Goal: Task Accomplishment & Management: Use online tool/utility

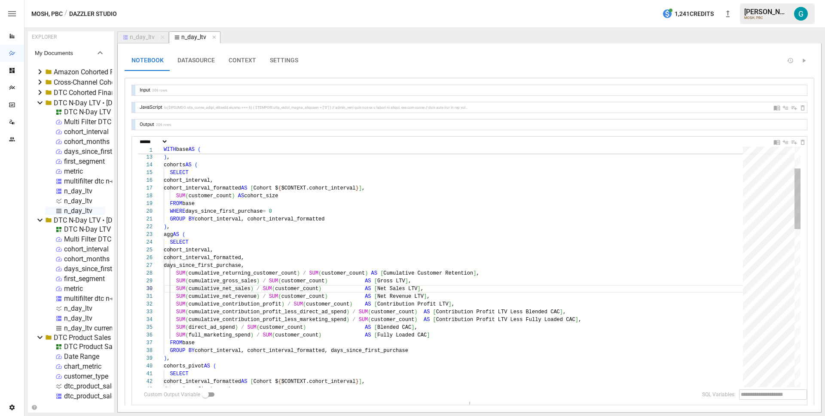
select select "**********"
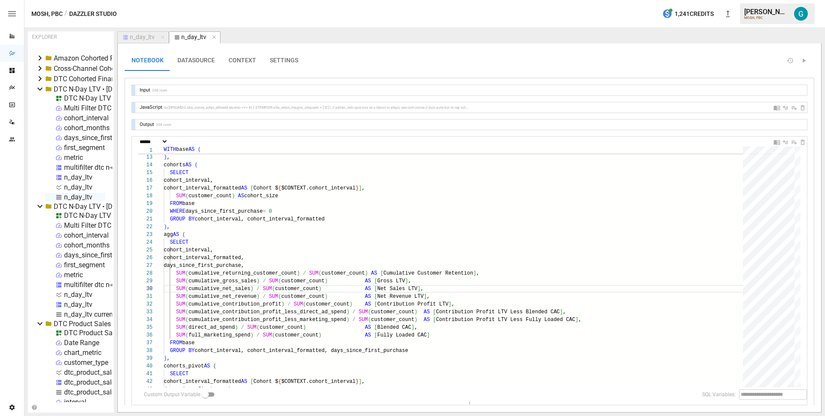
click at [82, 212] on div "DTC N-Day LTV" at bounding box center [87, 215] width 47 height 8
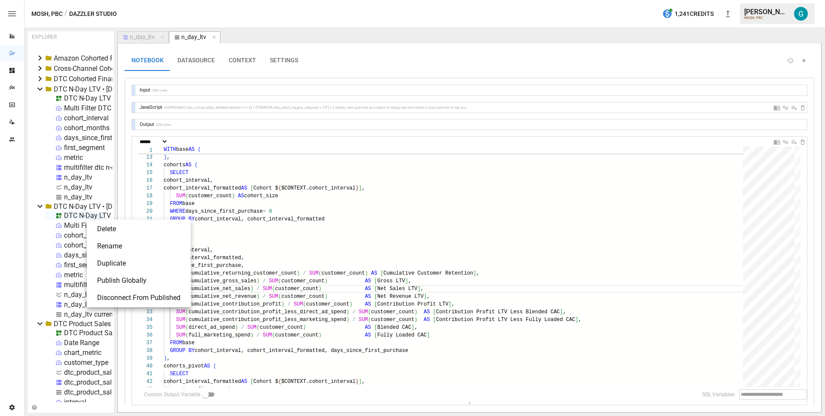
click at [124, 277] on li "Publish Globally" at bounding box center [138, 280] width 97 height 17
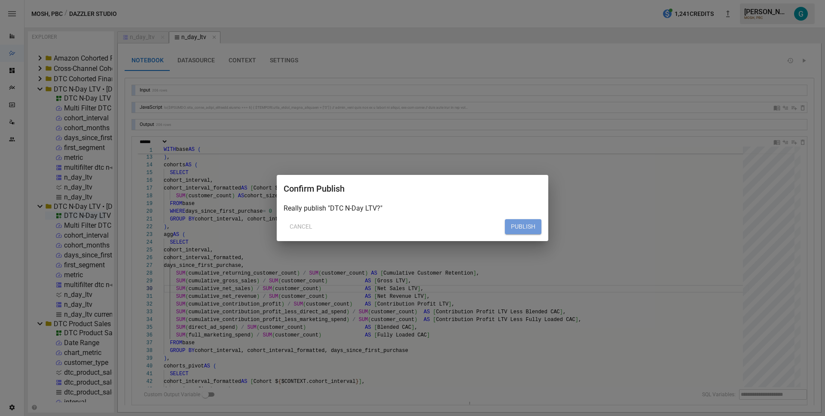
click at [533, 229] on button "PUBLISH" at bounding box center [523, 226] width 37 height 15
click at [301, 223] on button "Cancel" at bounding box center [301, 226] width 35 height 15
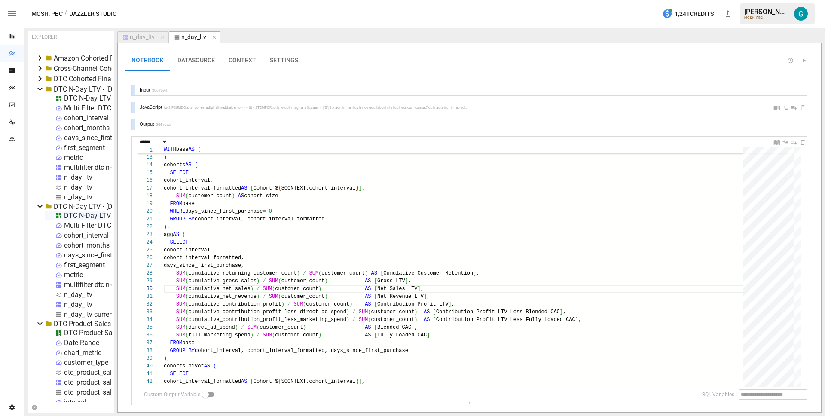
click at [79, 214] on div "DTC N-Day LTV" at bounding box center [87, 215] width 47 height 8
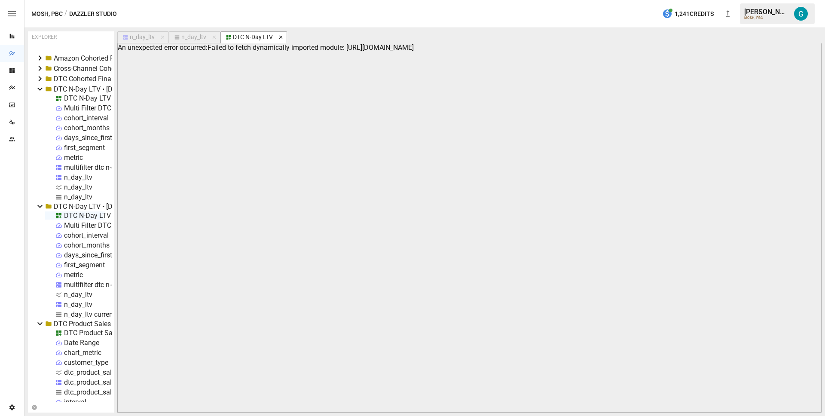
click at [280, 37] on icon "button" at bounding box center [280, 37] width 3 height 3
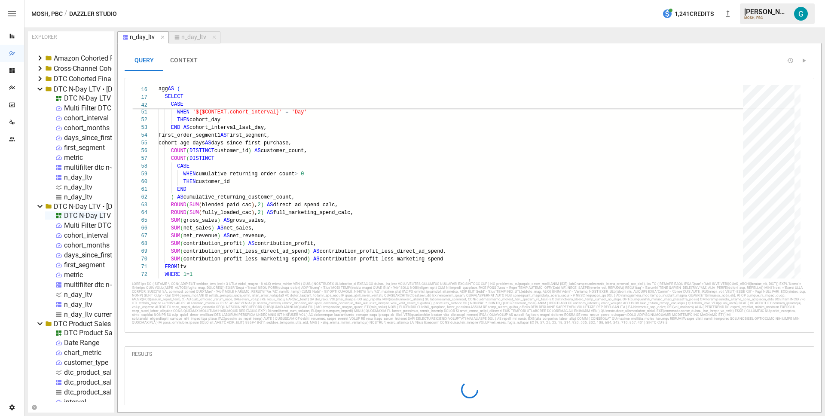
click at [78, 214] on div "DTC N-Day LTV" at bounding box center [87, 215] width 47 height 8
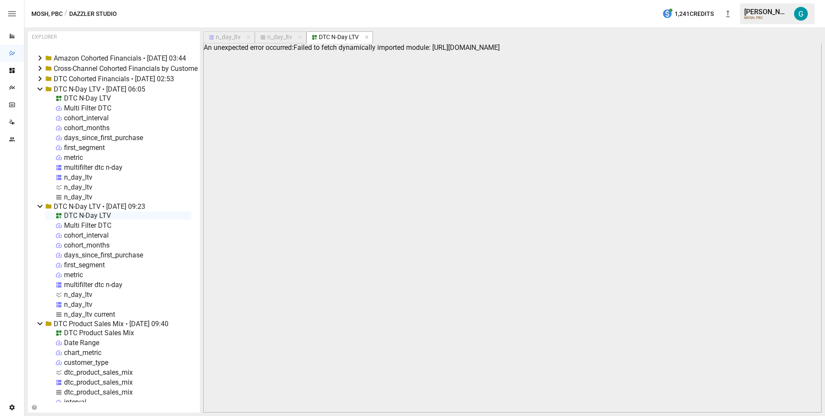
drag, startPoint x: 113, startPoint y: 131, endPoint x: 245, endPoint y: 132, distance: 131.9
click at [245, 132] on div "EXPLORER My Documents Amazon Cohorted Financials • [DATE] 03:44 Cross-Channel C…" at bounding box center [424, 221] width 793 height 381
click at [366, 37] on icon "button" at bounding box center [366, 37] width 3 height 3
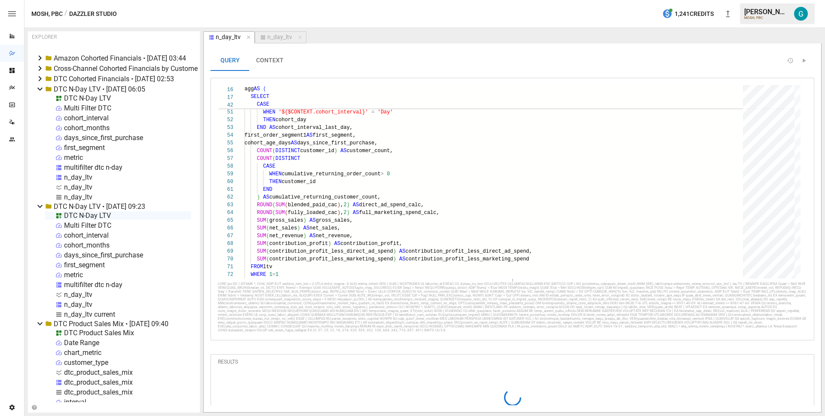
click at [85, 98] on div "DTC N-Day LTV" at bounding box center [87, 98] width 47 height 8
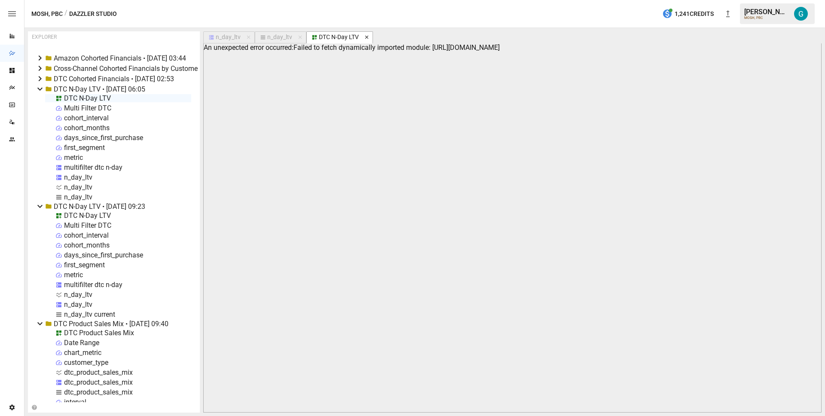
click at [368, 37] on icon "button" at bounding box center [367, 37] width 6 height 6
